Goal: Book appointment/travel/reservation

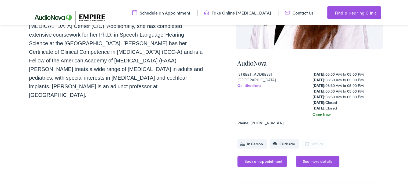
scroll to position [163, 0]
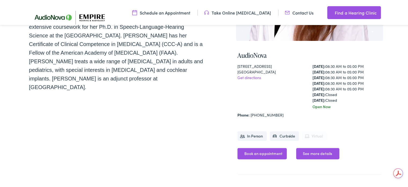
click at [254, 151] on link "Book an appointment" at bounding box center [262, 152] width 49 height 11
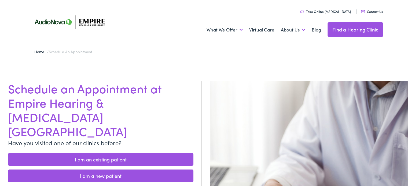
click at [111, 168] on link "I am a new patient" at bounding box center [100, 174] width 185 height 13
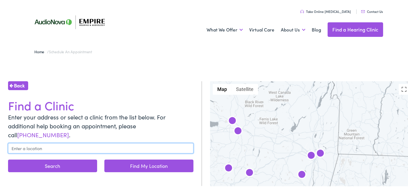
click at [43, 142] on input "text" at bounding box center [100, 147] width 185 height 10
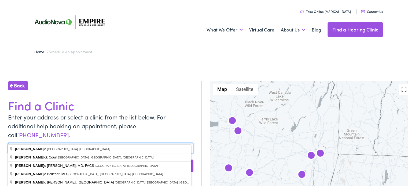
type input "erica"
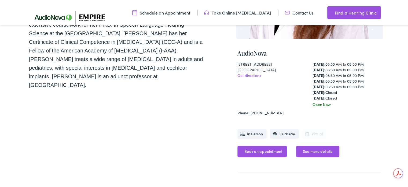
scroll to position [163, 0]
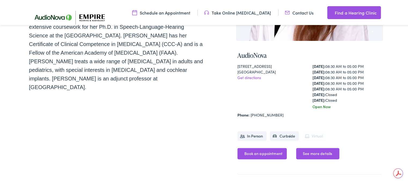
click at [189, 136] on div "Home / Meet the Team / [PERSON_NAME] [PERSON_NAME], Au.D., CCC-A, F-AAA" at bounding box center [117, 32] width 177 height 293
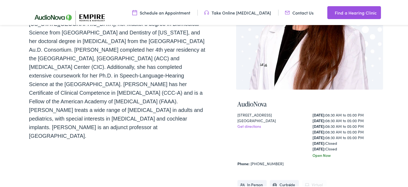
scroll to position [116, 0]
